Goal: Use online tool/utility

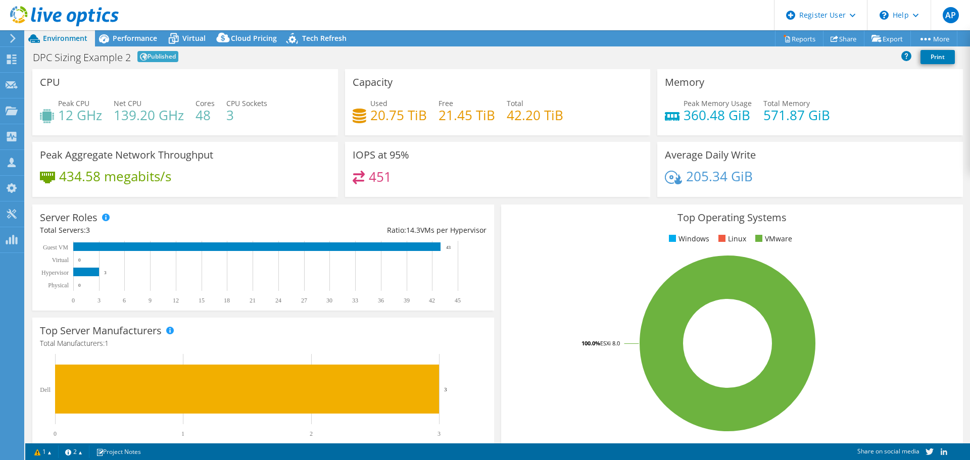
select select "EUFrankfurt"
select select "EUR"
select select "EUFrankfurt"
select select "USD"
